Goal: Task Accomplishment & Management: Manage account settings

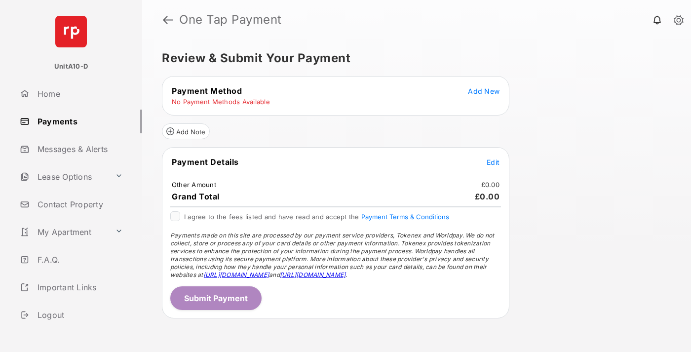
click at [484, 91] on span "Add New" at bounding box center [484, 91] width 32 height 8
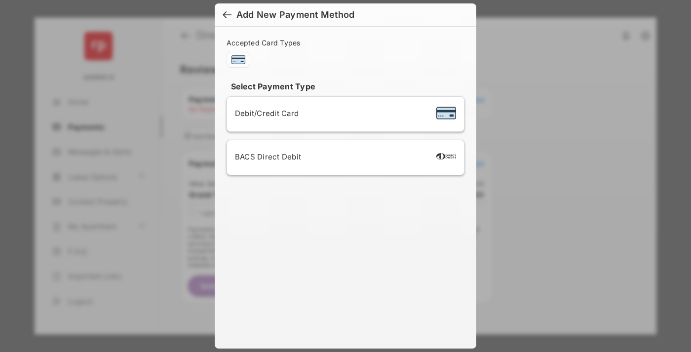
click at [344, 157] on div "BACS Direct Debit" at bounding box center [345, 157] width 221 height 19
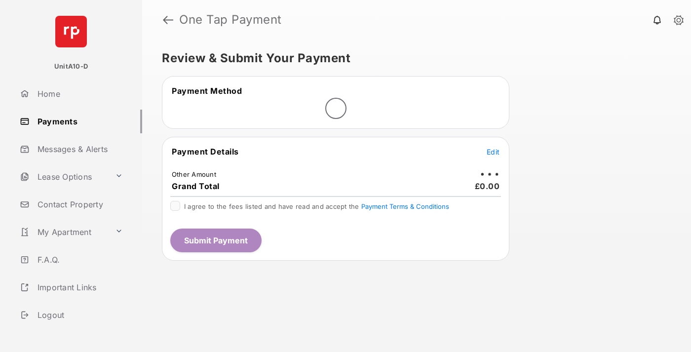
click at [493, 152] on span "Edit" at bounding box center [493, 152] width 13 height 8
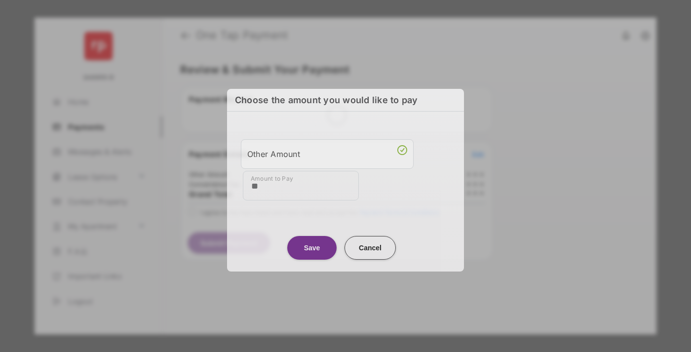
type input "**"
click at [312, 246] on button "Save" at bounding box center [311, 248] width 49 height 24
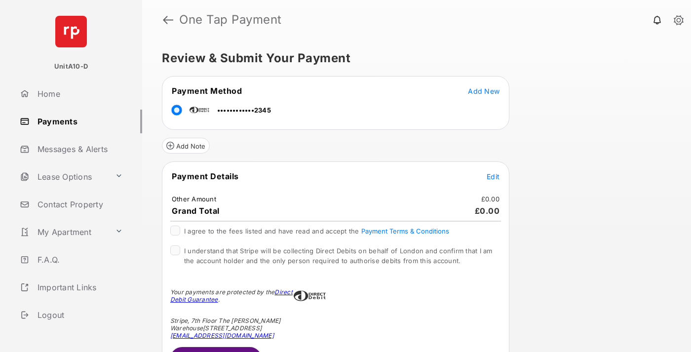
click at [493, 176] on span "Edit" at bounding box center [493, 176] width 13 height 8
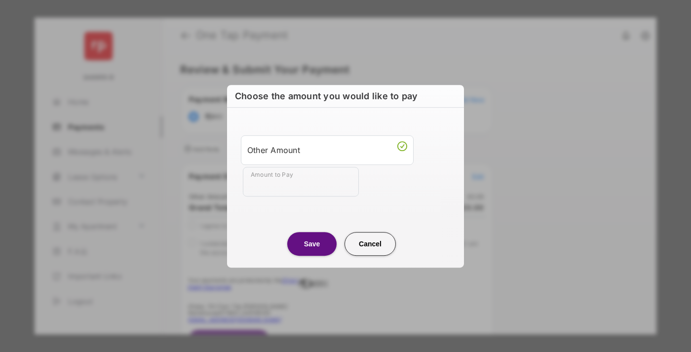
click at [312, 243] on button "Save" at bounding box center [311, 244] width 49 height 24
